Goal: Download file/media

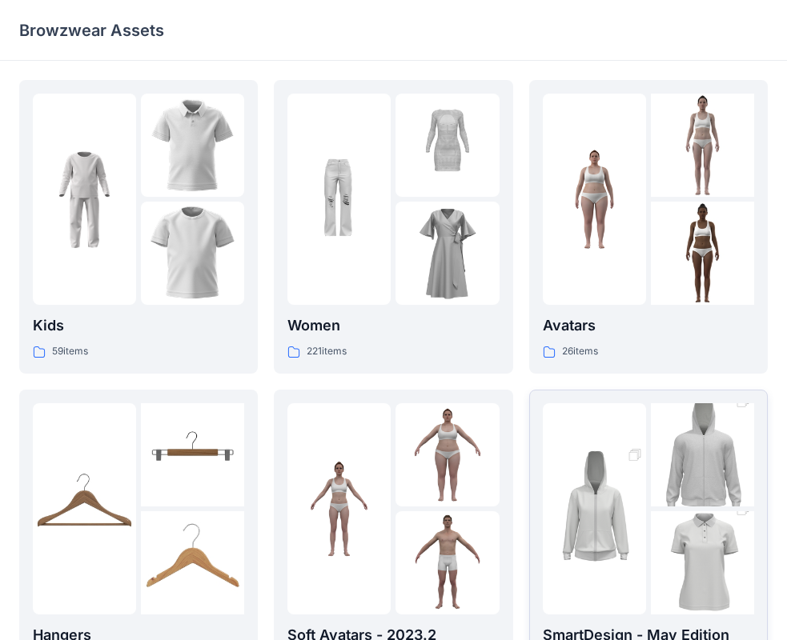
scroll to position [80, 0]
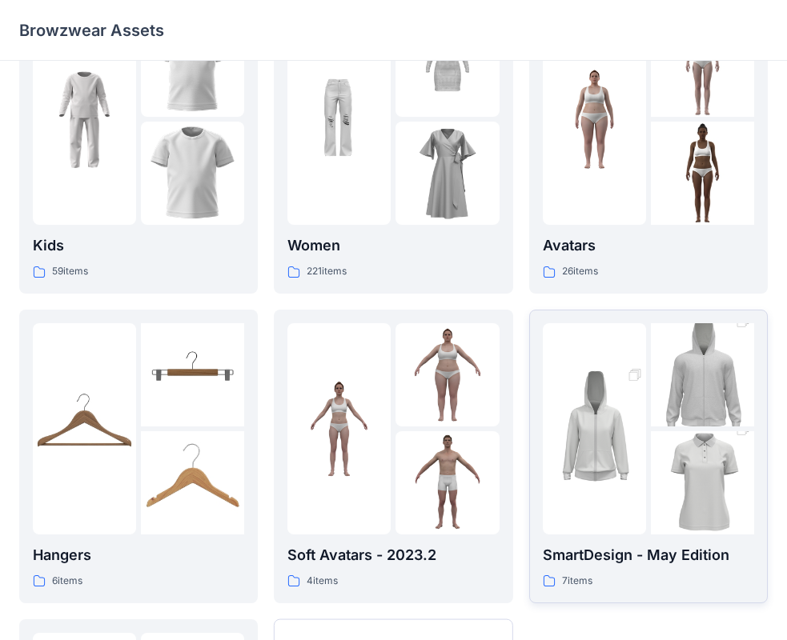
click at [691, 538] on div "SmartDesign - May Edition 7 items" at bounding box center [647, 456] width 211 height 266
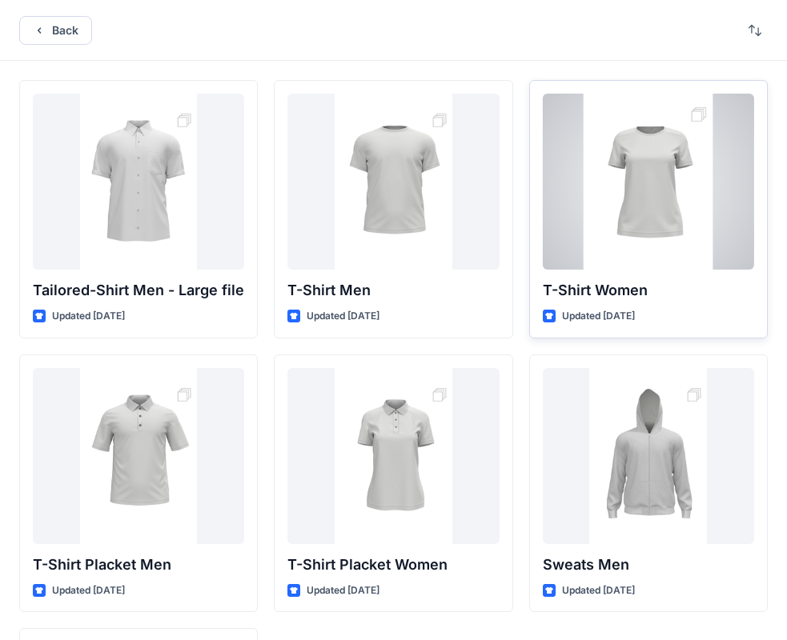
click at [727, 278] on div "T-Shirt Women Updated [DATE]" at bounding box center [648, 209] width 238 height 258
click at [678, 231] on div at bounding box center [647, 182] width 211 height 176
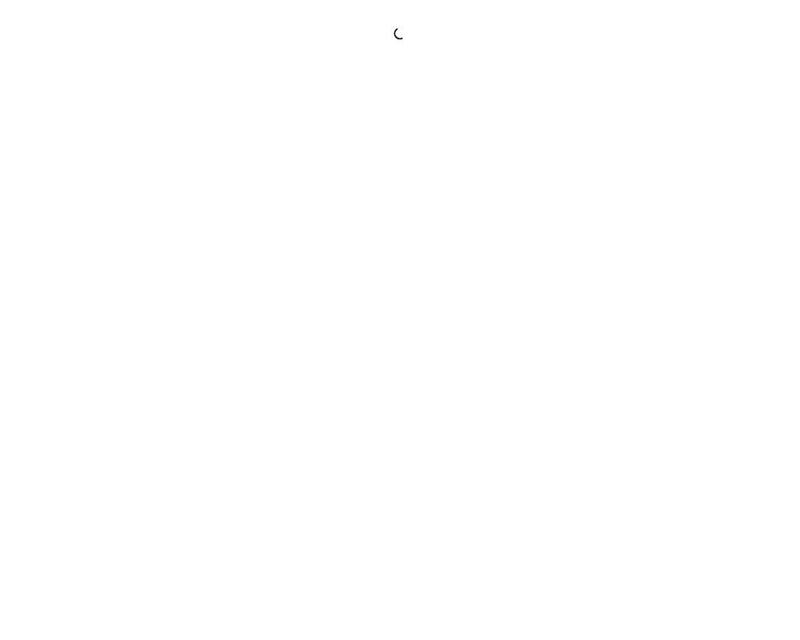
click at [678, 231] on div at bounding box center [400, 320] width 800 height 640
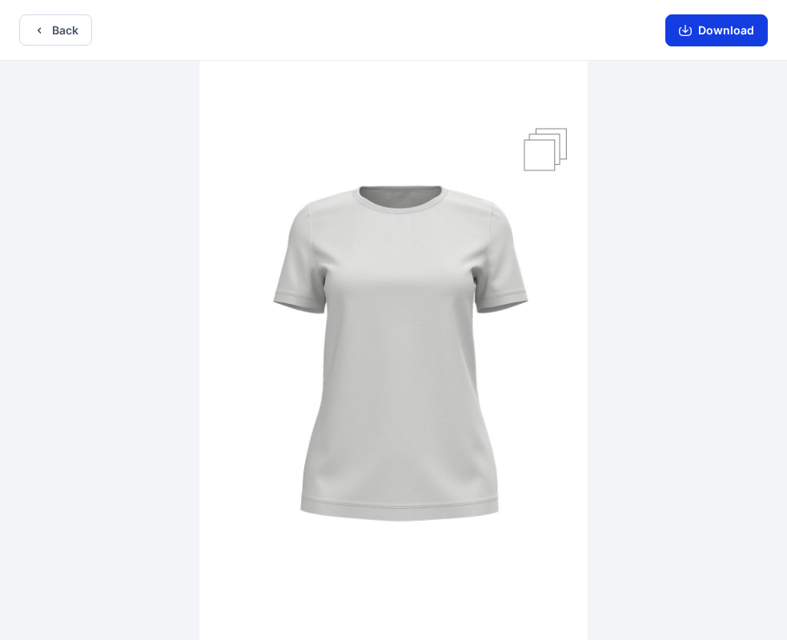
click at [719, 28] on button "Download" at bounding box center [716, 30] width 102 height 32
click at [723, 39] on button "Download" at bounding box center [716, 30] width 102 height 32
click at [723, 40] on button "Download" at bounding box center [716, 30] width 102 height 32
